Goal: Information Seeking & Learning: Learn about a topic

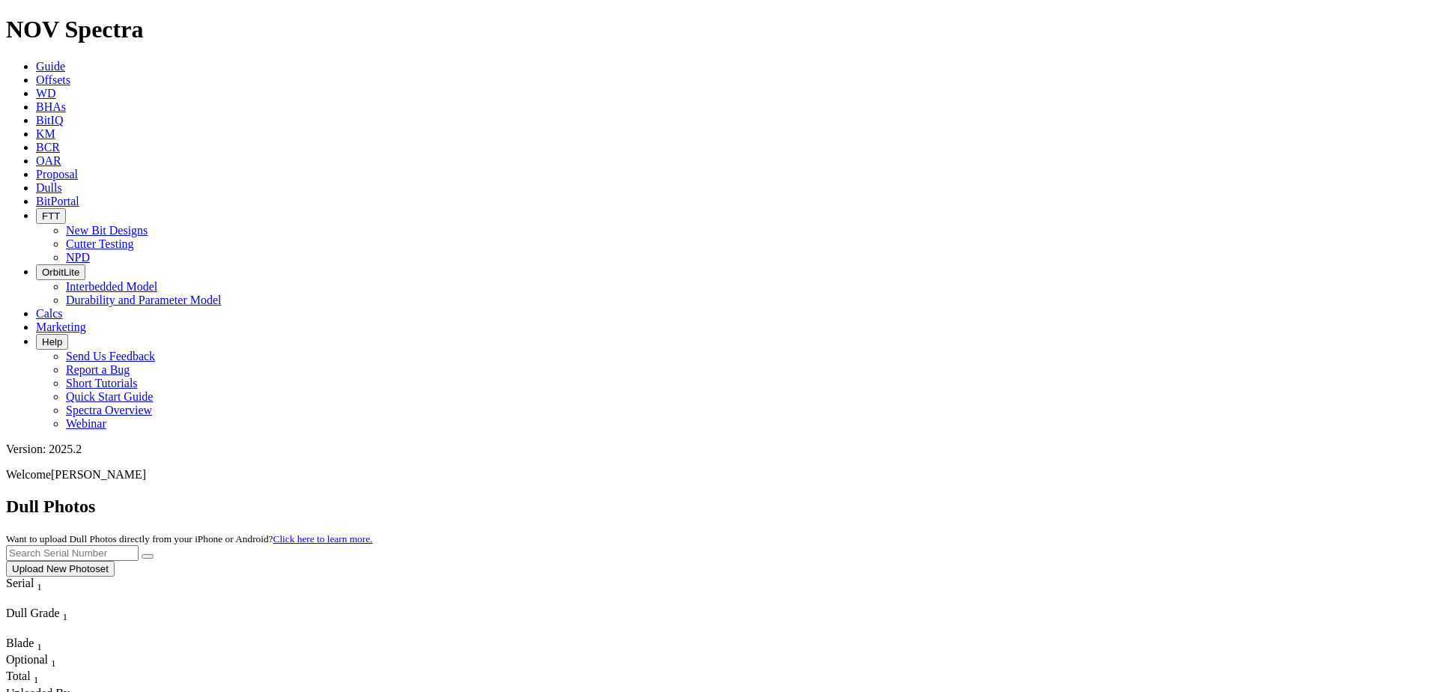
click at [70, 73] on link "Offsets" at bounding box center [53, 79] width 34 height 13
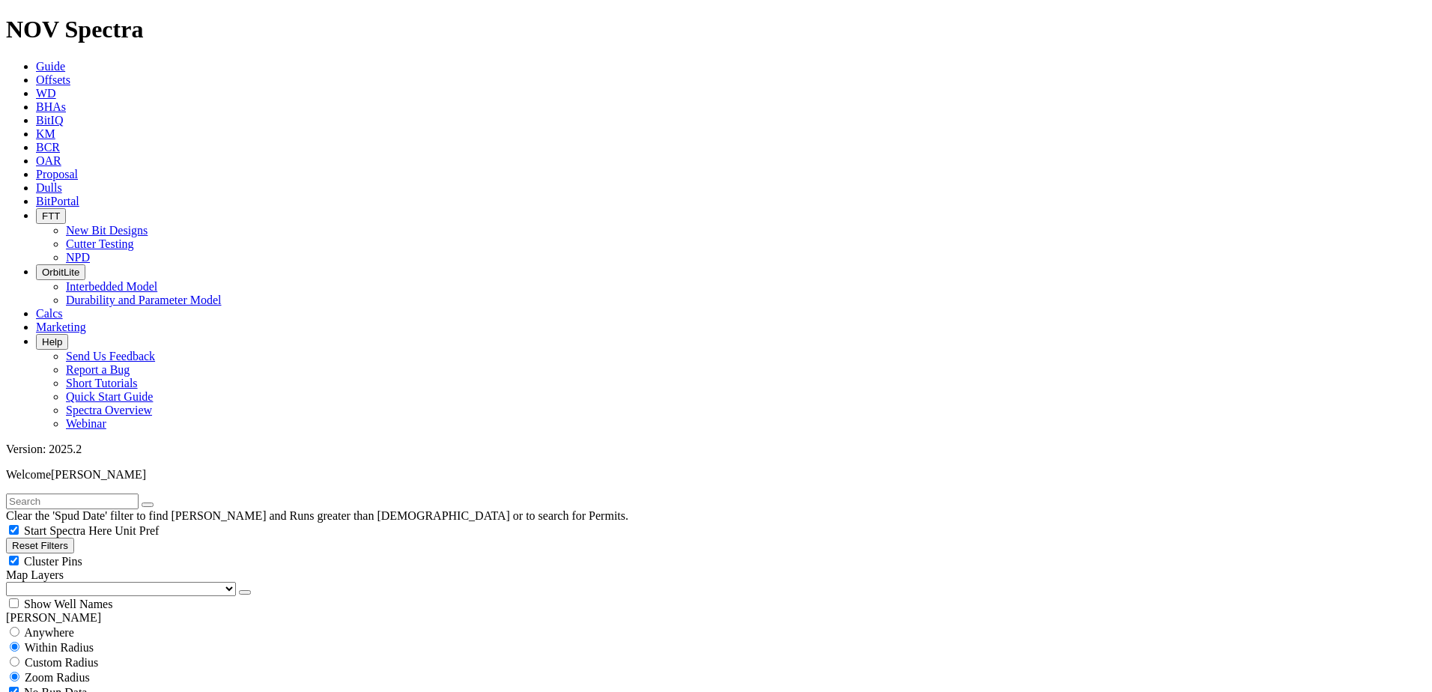
click at [120, 493] on input "text" at bounding box center [72, 501] width 133 height 16
type input "[URL][DOMAIN_NAME]"
click at [156, 502] on button "submit" at bounding box center [162, 504] width 12 height 4
click at [148, 505] on icon "button" at bounding box center [148, 505] width 0 height 0
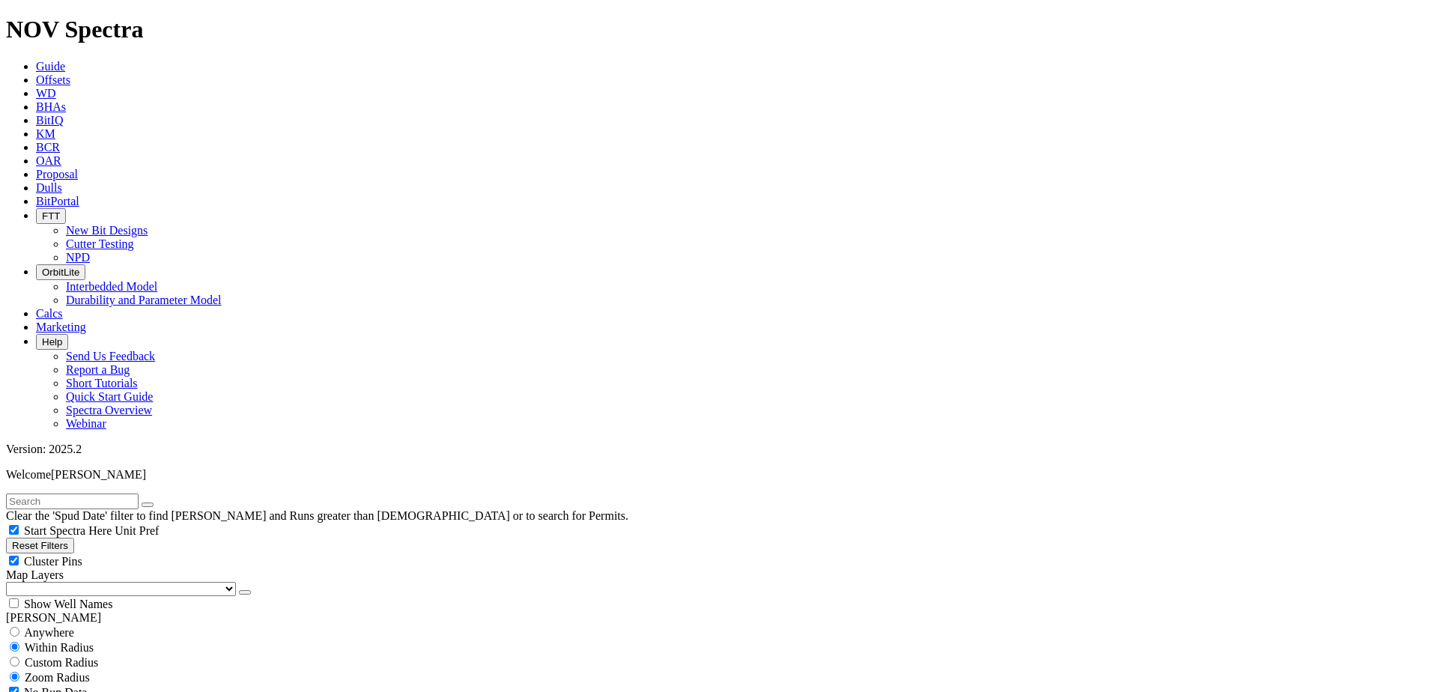
click at [65, 60] on link "Guide" at bounding box center [50, 66] width 29 height 13
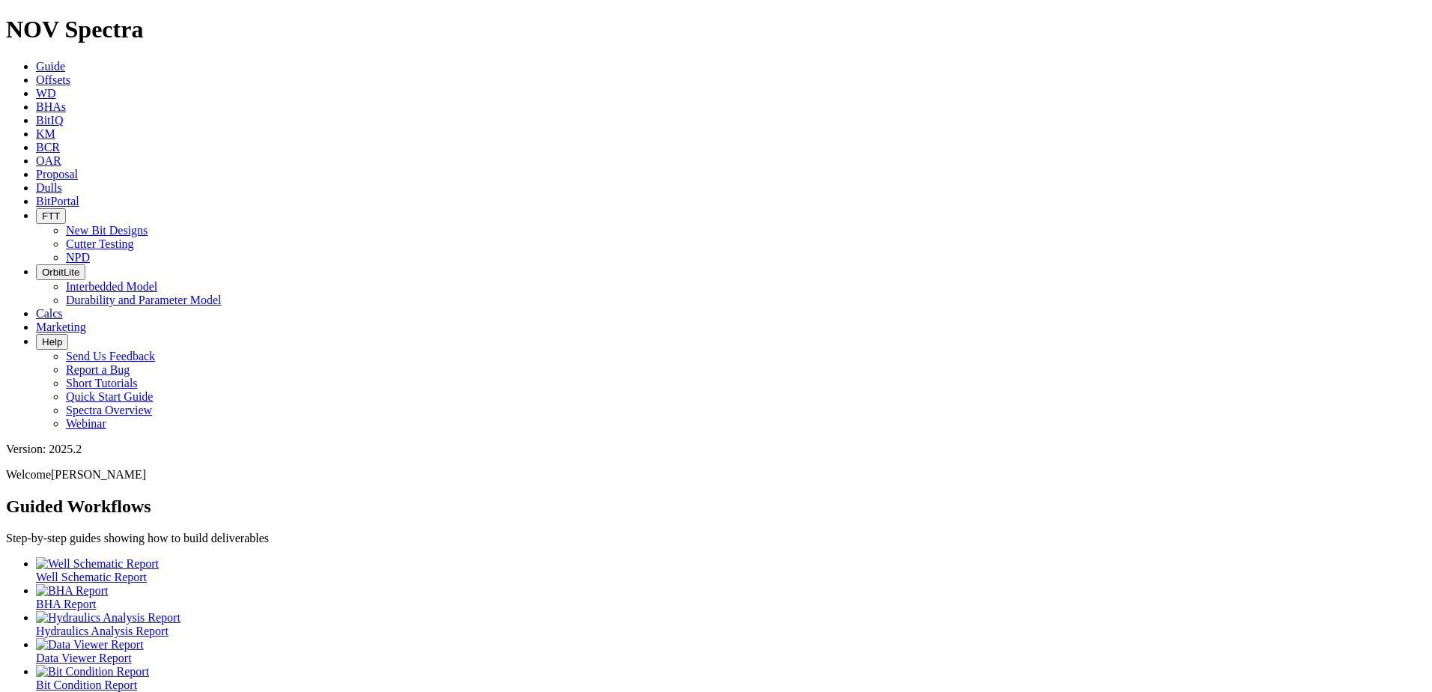
click at [168, 624] on span "Hydraulics Analysis Report" at bounding box center [102, 630] width 133 height 13
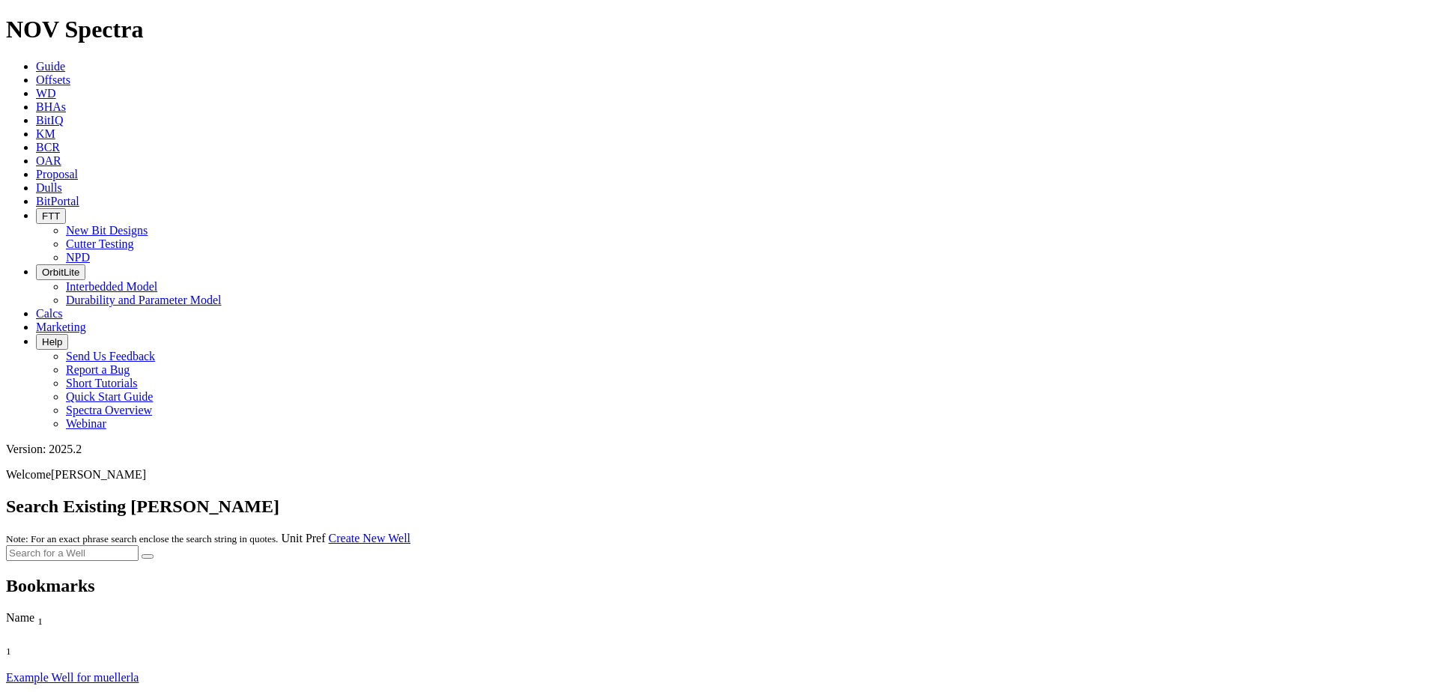
click at [73, 671] on link "Example Well for muellerla" at bounding box center [72, 677] width 133 height 13
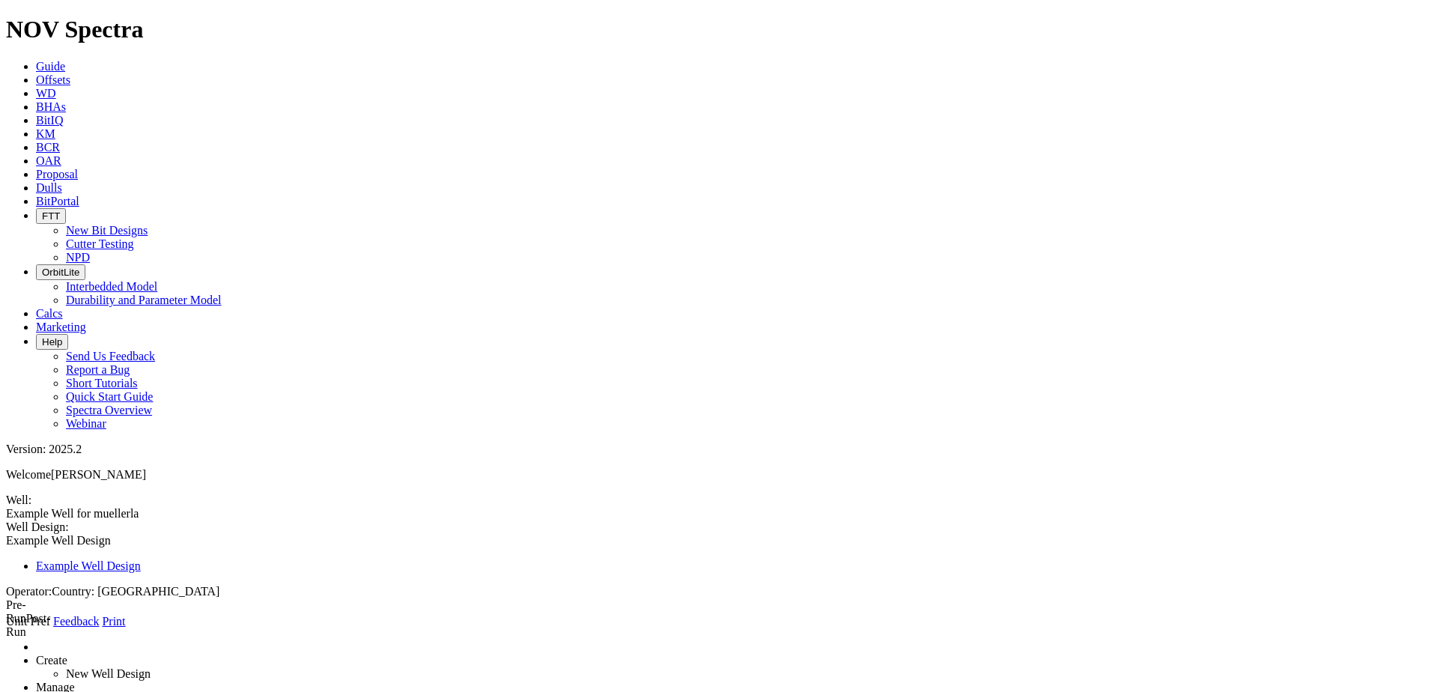
click at [6, 628] on span at bounding box center [6, 628] width 0 height 0
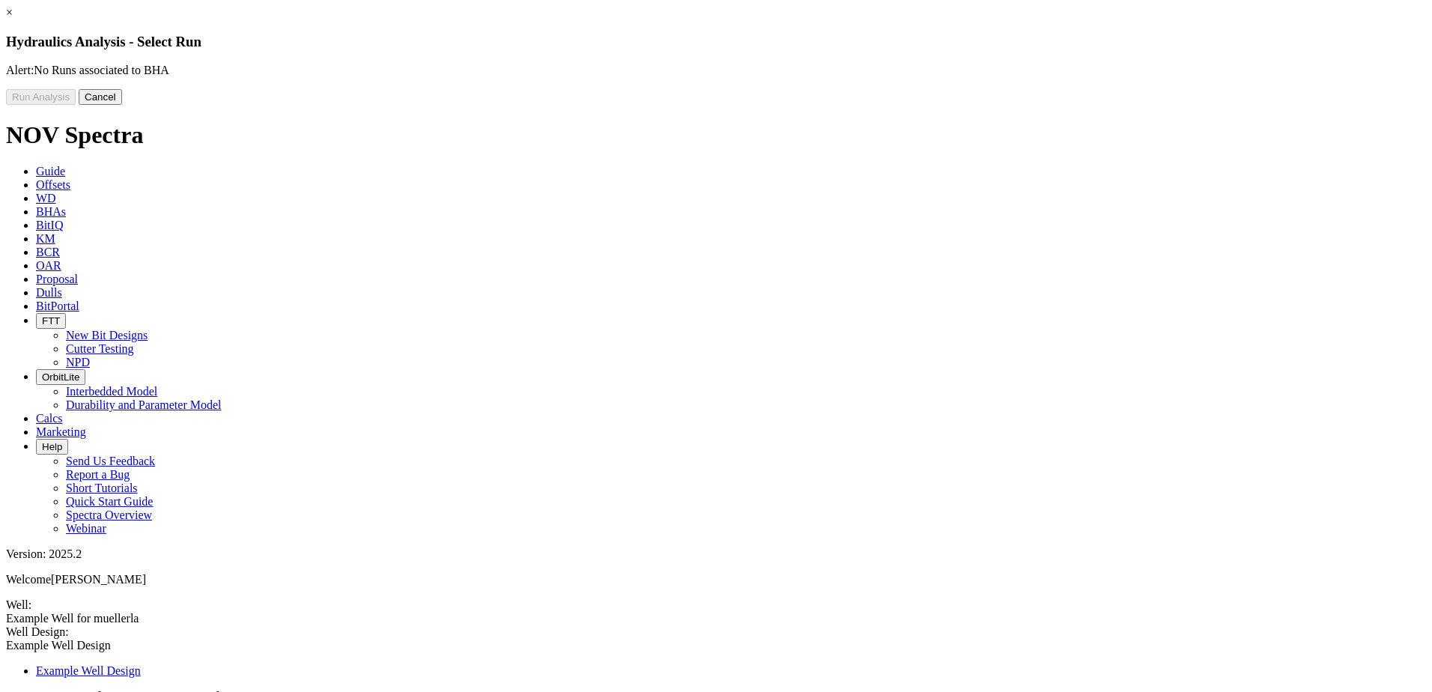
click at [122, 105] on button "Cancel" at bounding box center [100, 97] width 43 height 16
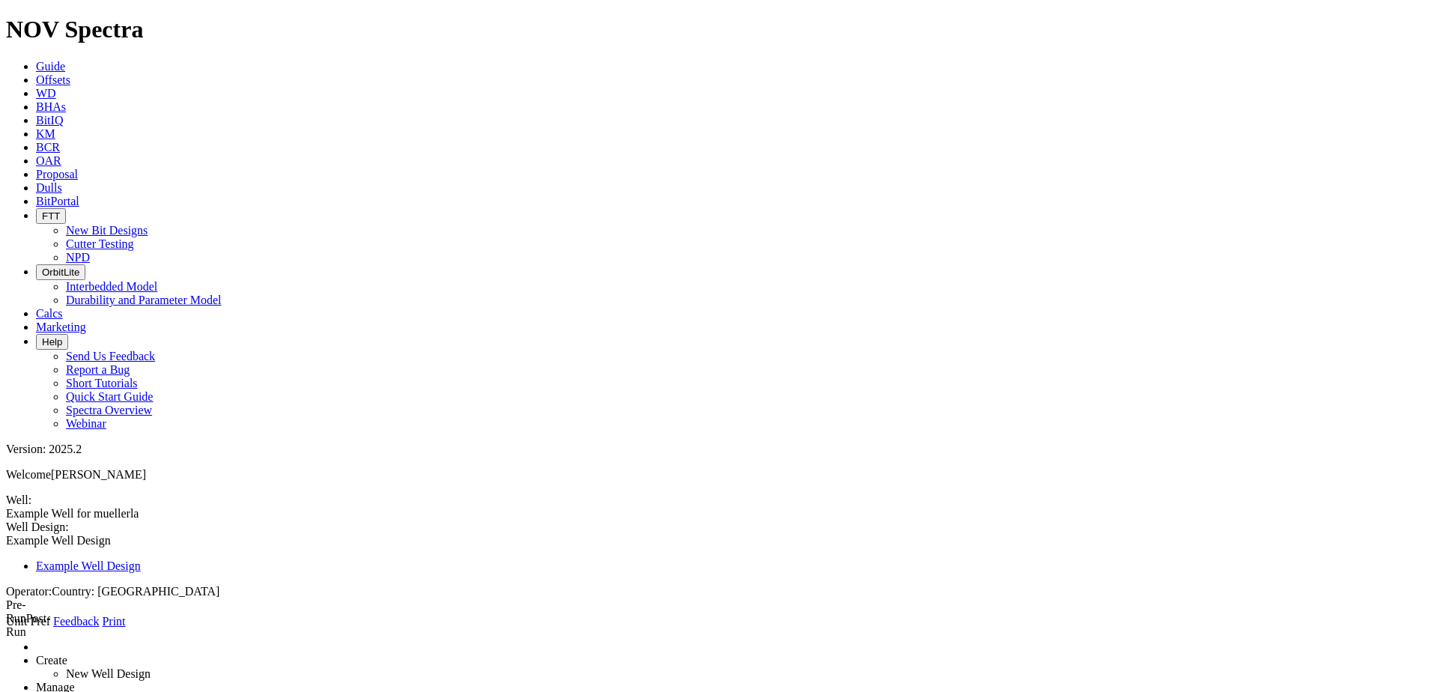
click at [6, 628] on icon at bounding box center [6, 628] width 0 height 0
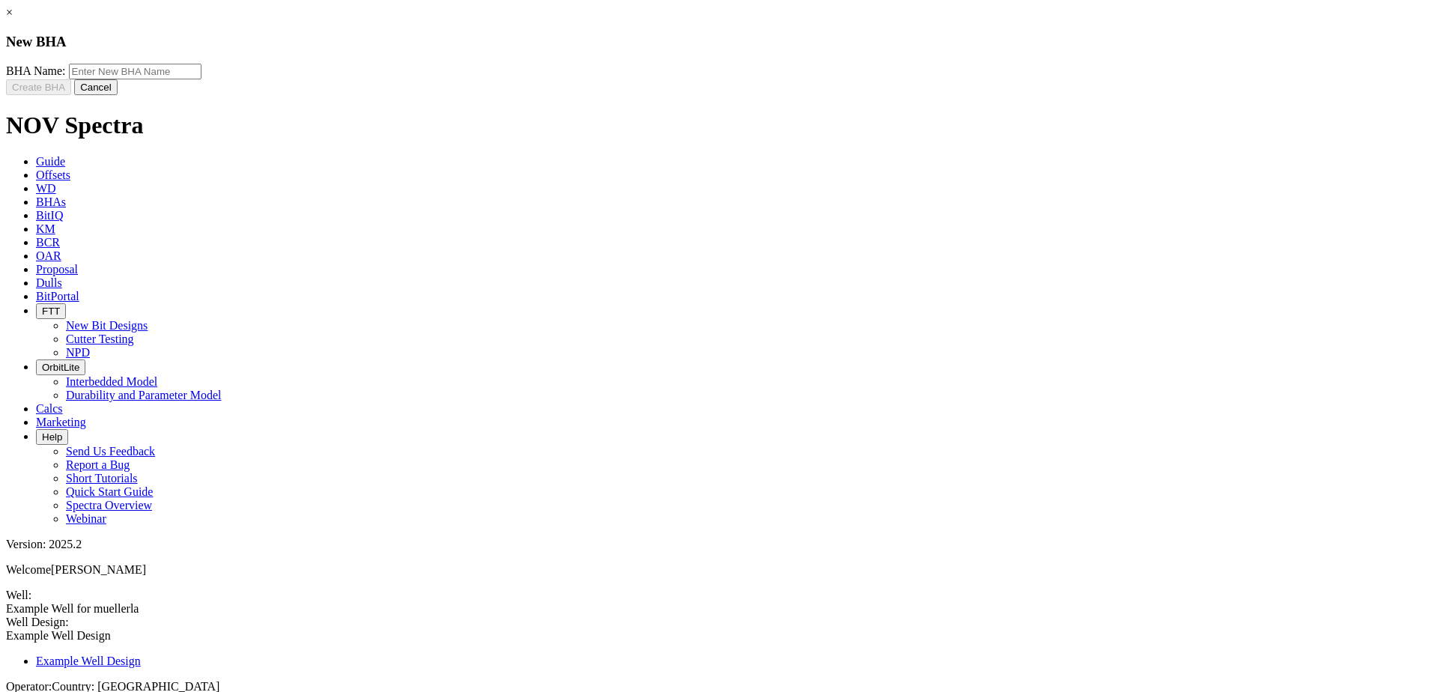
click at [118, 95] on button "Cancel" at bounding box center [95, 87] width 43 height 16
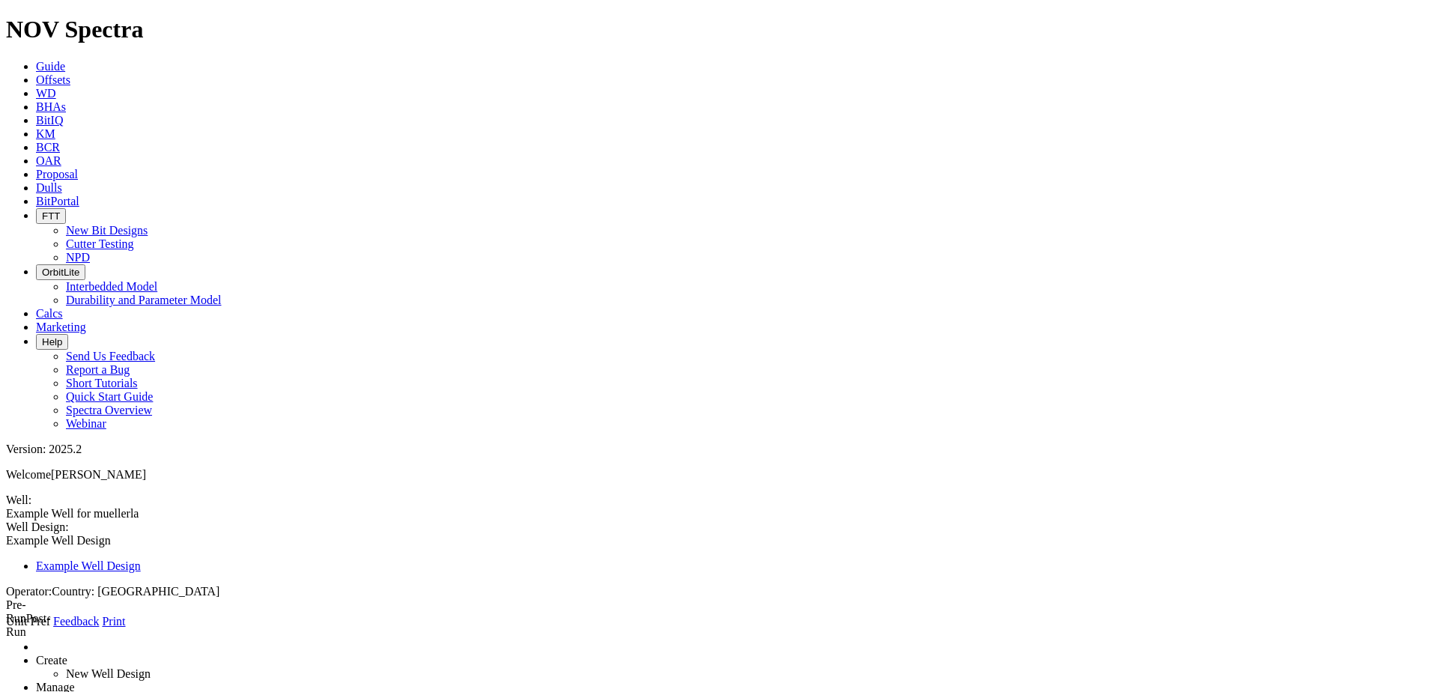
click at [6, 628] on span at bounding box center [6, 628] width 0 height 0
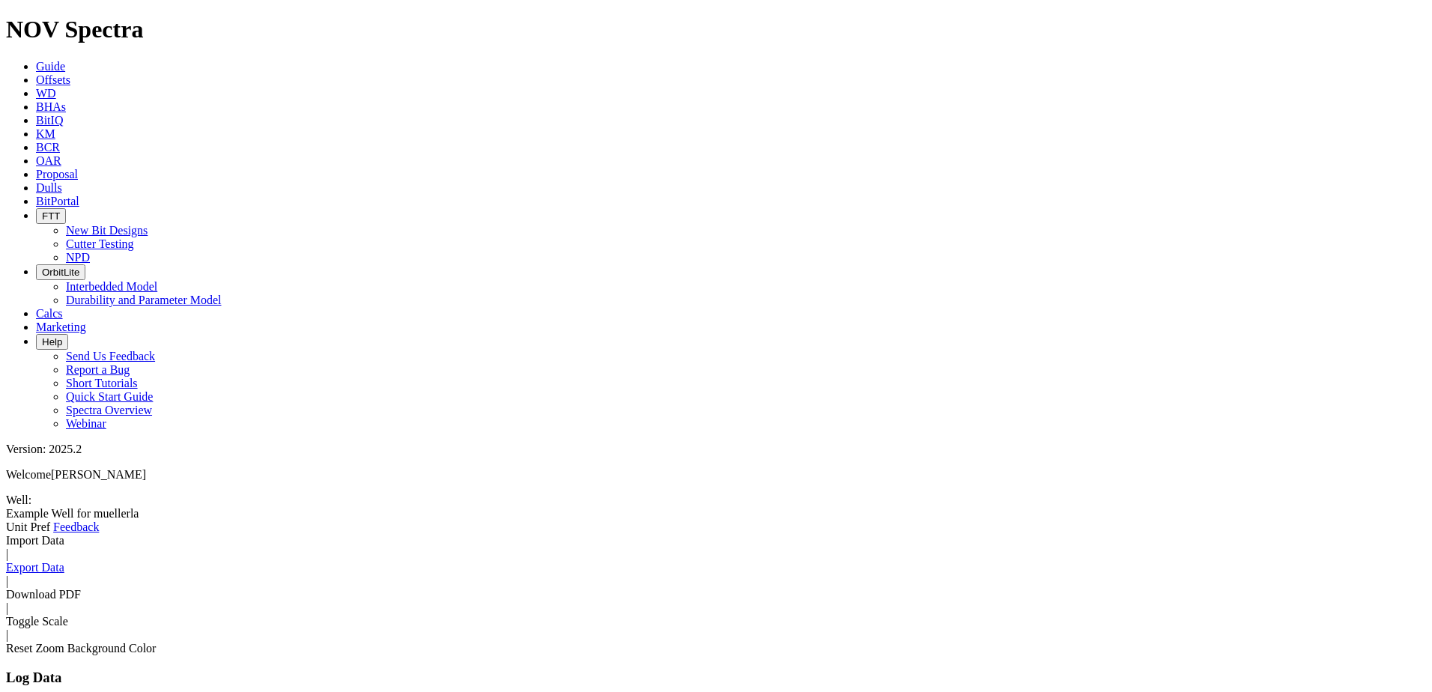
click at [6, 534] on icon at bounding box center [6, 534] width 0 height 0
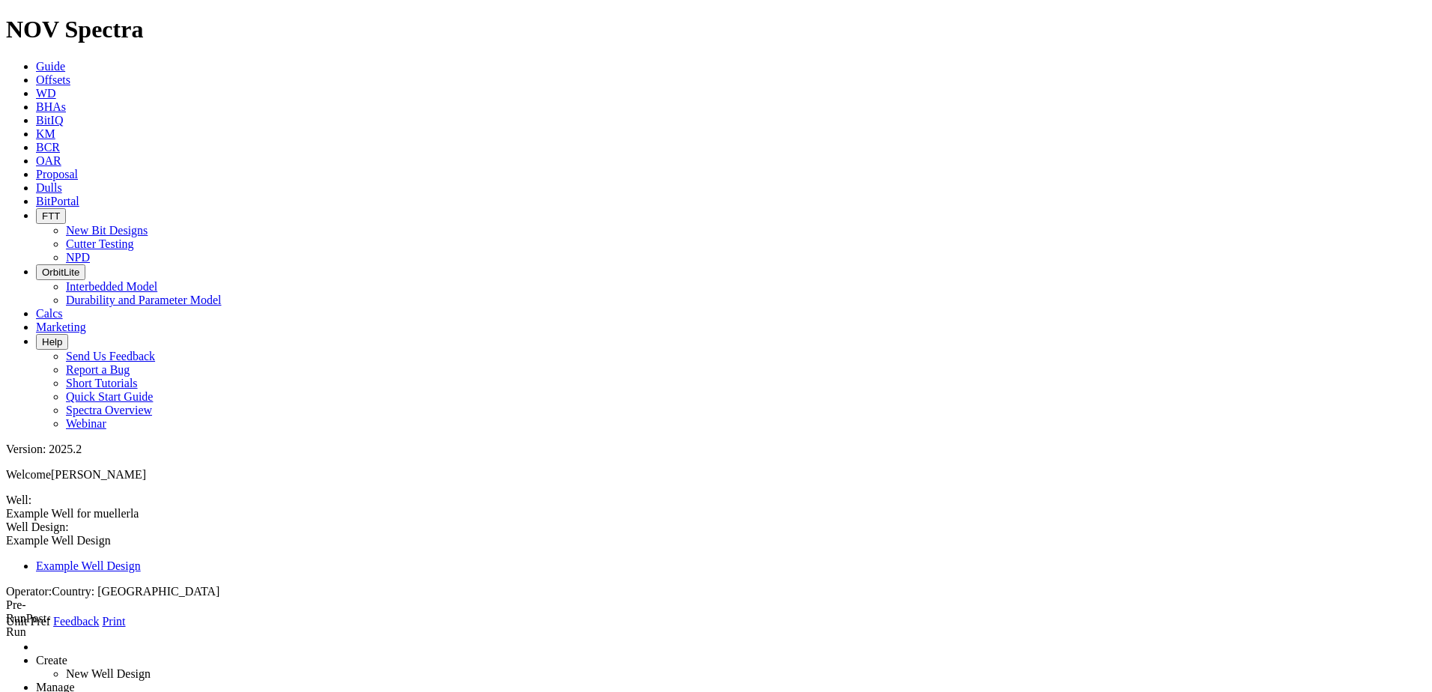
type input "[PERSON_NAME]"
select select "object:11608"
select select "object:11561"
type input "8428"
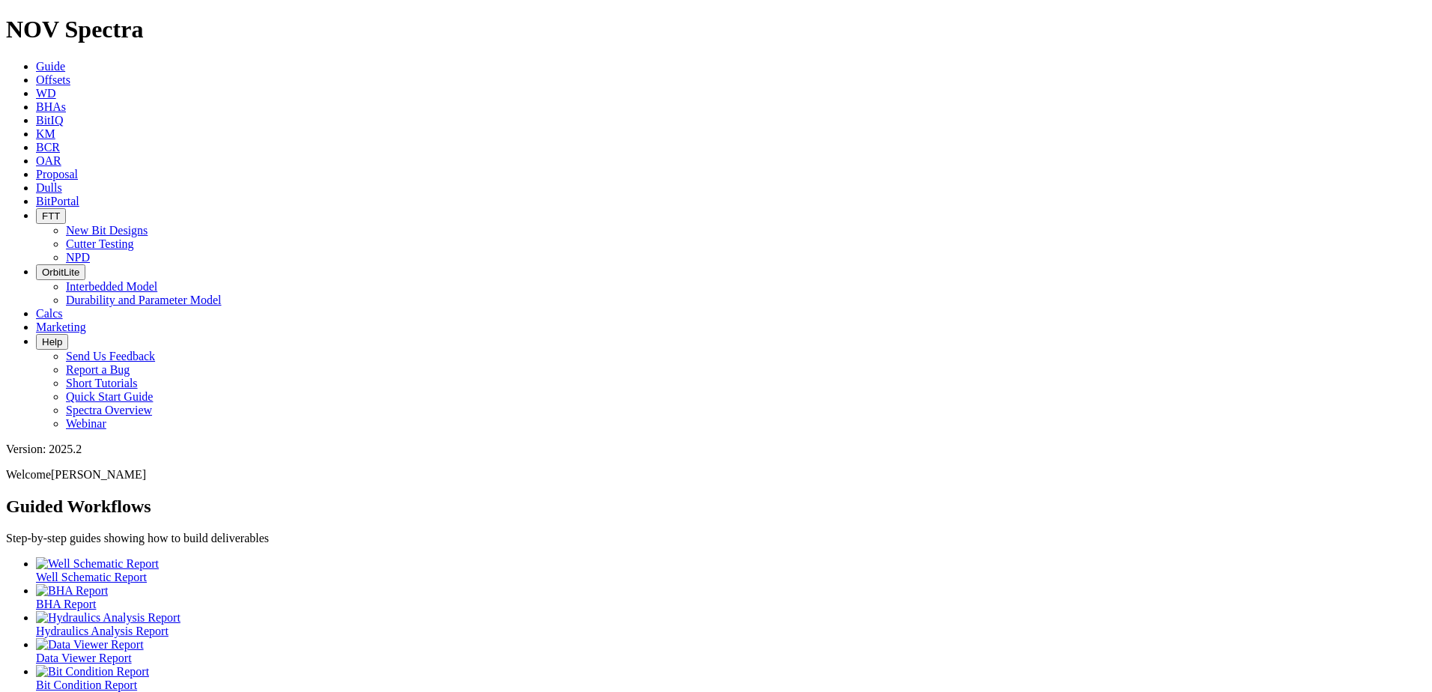
click at [70, 73] on link "Offsets" at bounding box center [53, 79] width 34 height 13
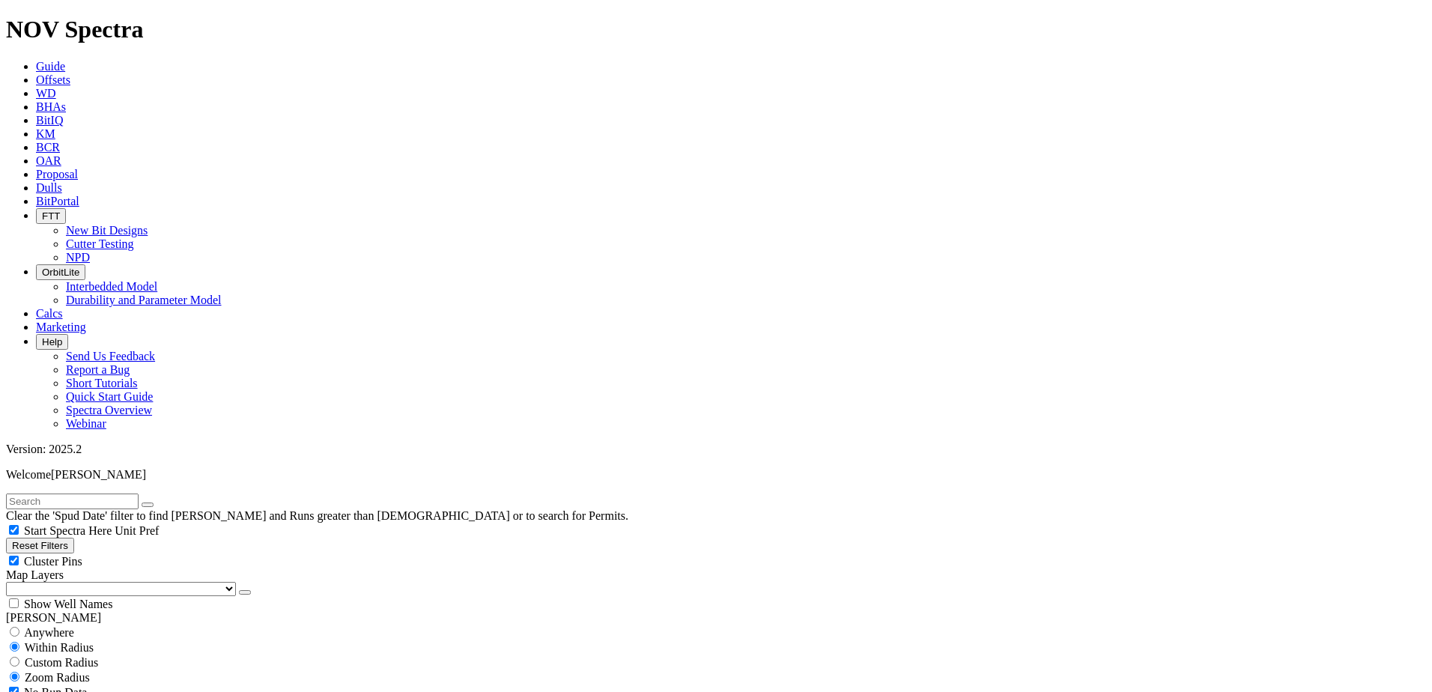
click at [139, 493] on input "text" at bounding box center [72, 501] width 133 height 16
click at [156, 502] on button "submit" at bounding box center [162, 504] width 12 height 4
click at [168, 502] on button "submit" at bounding box center [162, 504] width 12 height 4
click at [19, 493] on input "9183714" at bounding box center [72, 501] width 133 height 16
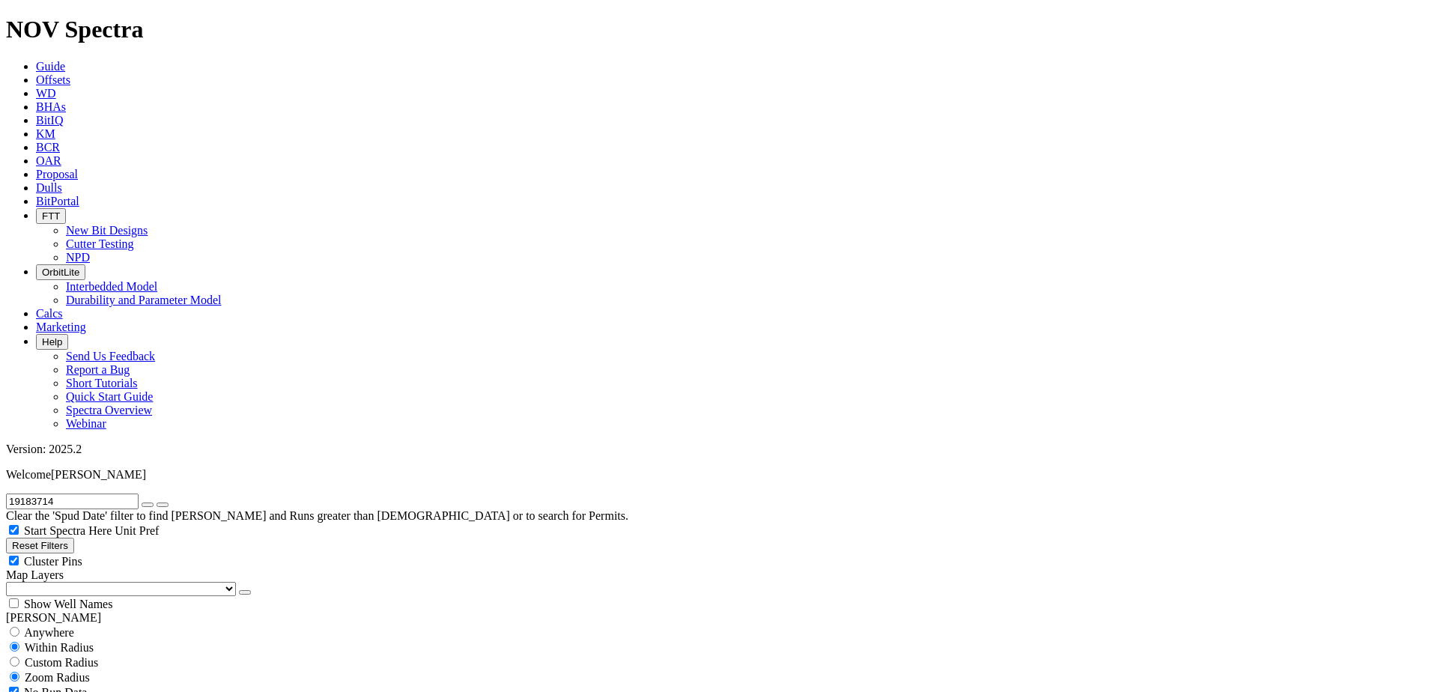
type input "19183714"
click at [156, 502] on button "submit" at bounding box center [162, 504] width 12 height 4
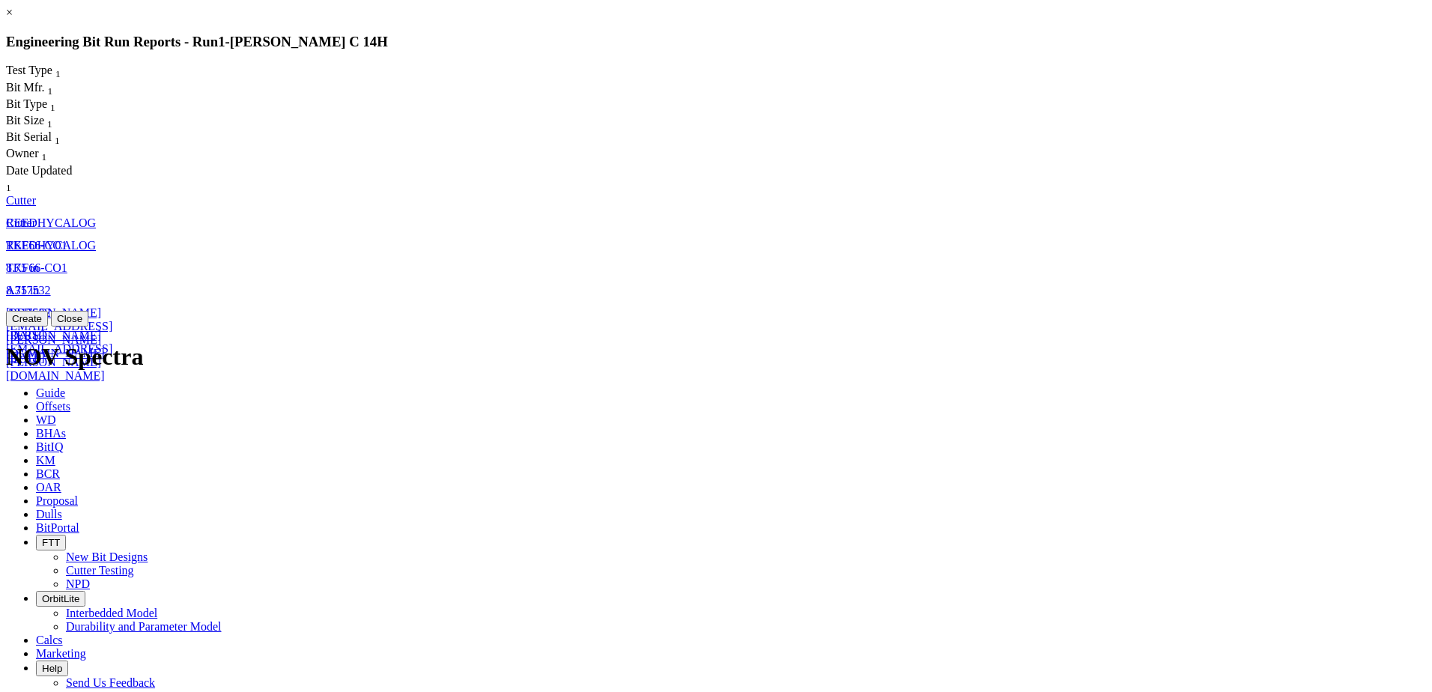
click at [112, 306] on span "[PERSON_NAME][EMAIL_ADDRESS][PERSON_NAME][DOMAIN_NAME]" at bounding box center [59, 332] width 106 height 53
select select "Cutter"
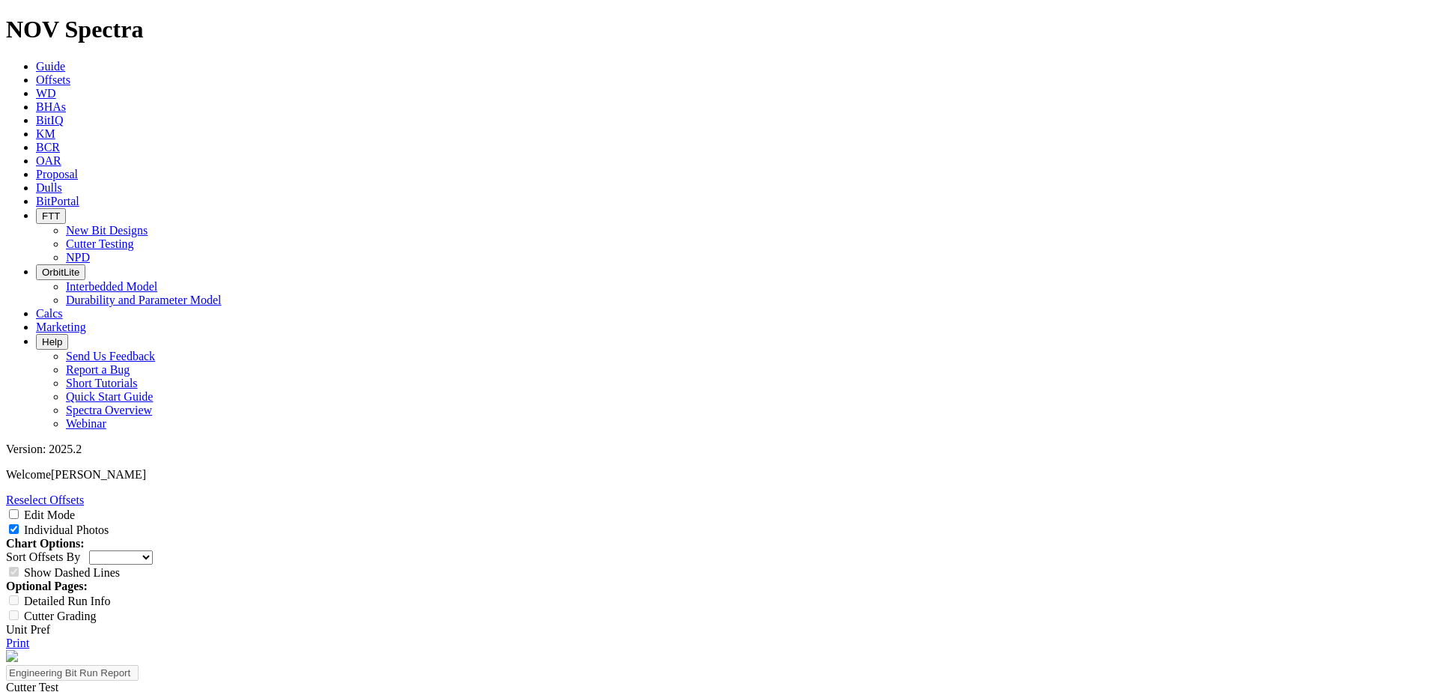
select select "Cutter"
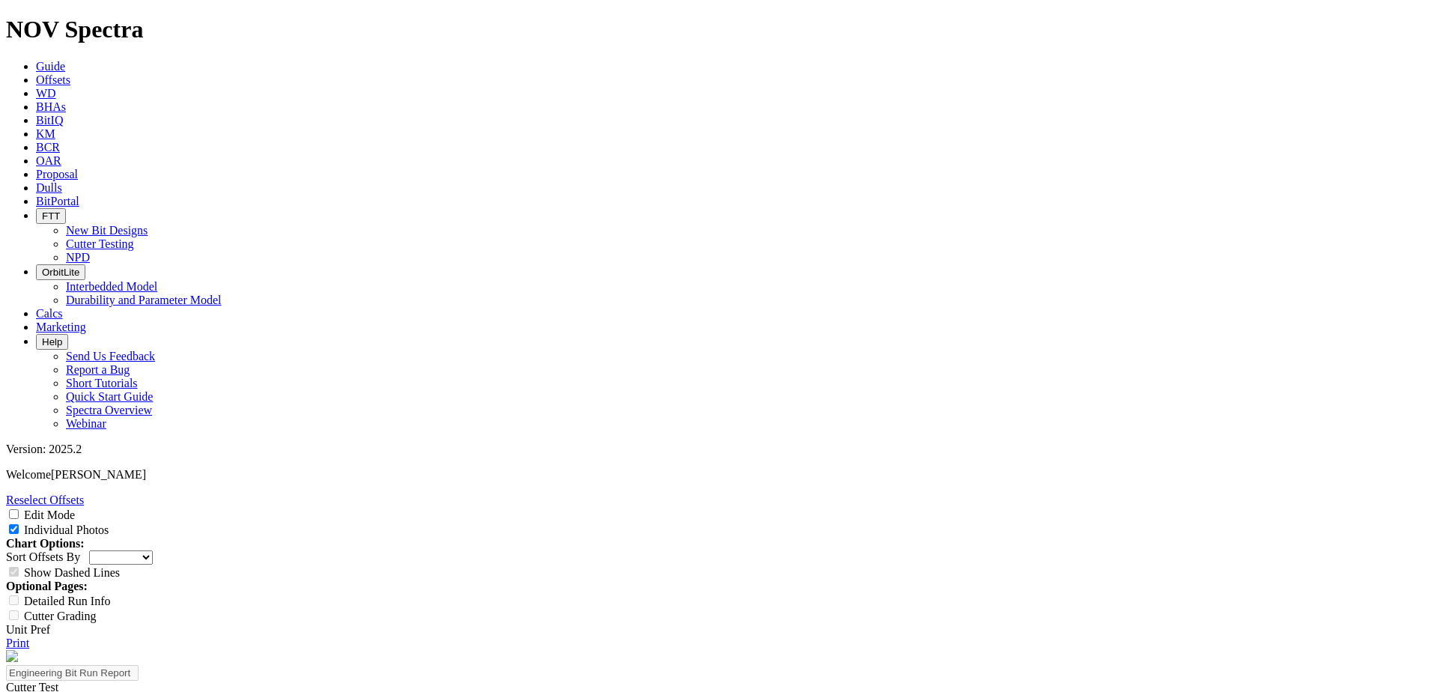
drag, startPoint x: 251, startPoint y: 203, endPoint x: 267, endPoint y: 183, distance: 26.1
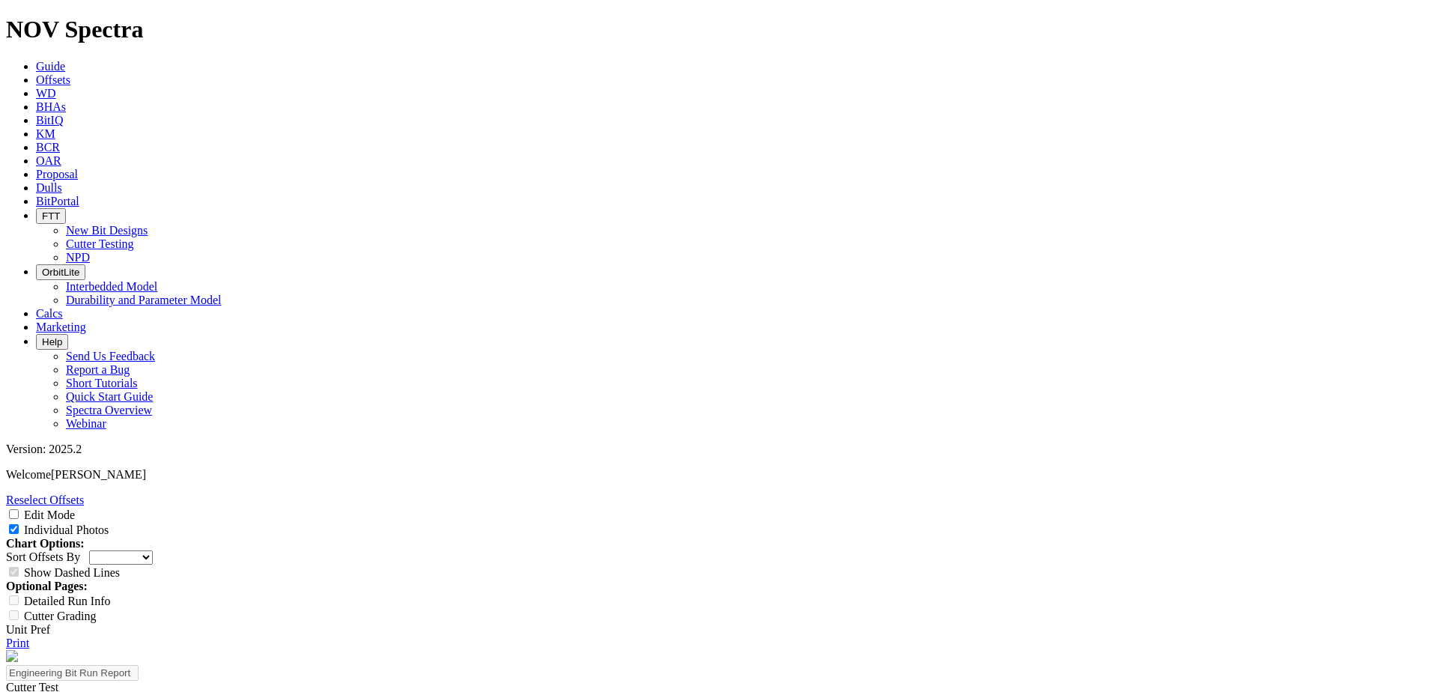
drag, startPoint x: 230, startPoint y: 297, endPoint x: 550, endPoint y: 13, distance: 428.0
select select "Cutter"
